Goal: Transaction & Acquisition: Purchase product/service

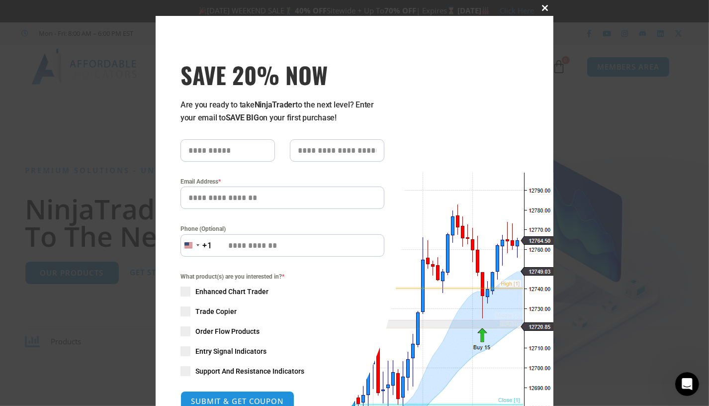
click at [544, 5] on span at bounding box center [546, 8] width 16 height 6
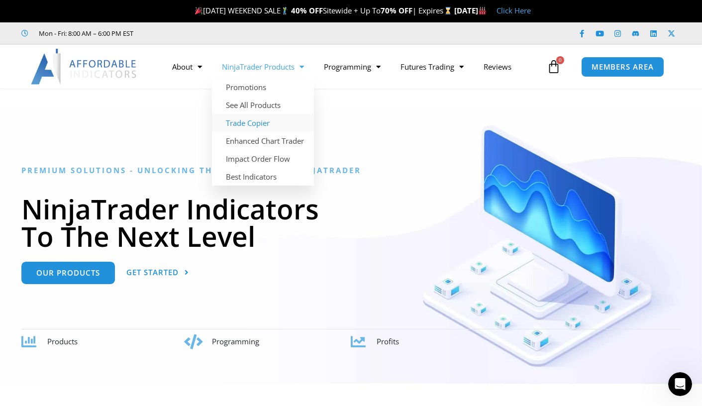
click at [250, 123] on link "Trade Copier" at bounding box center [263, 123] width 102 height 18
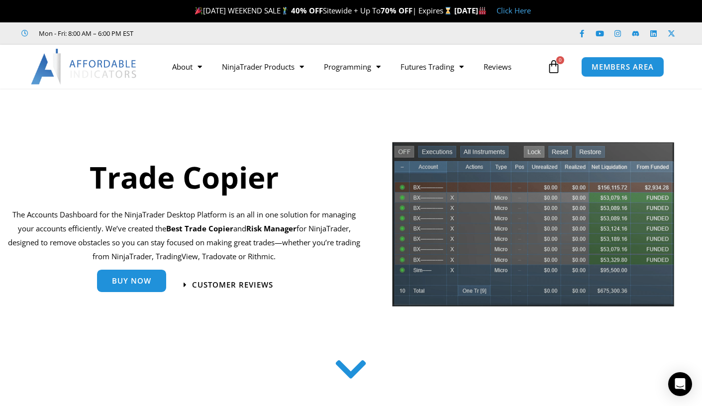
click at [133, 285] on span "Buy Now" at bounding box center [131, 280] width 39 height 7
